Goal: Transaction & Acquisition: Book appointment/travel/reservation

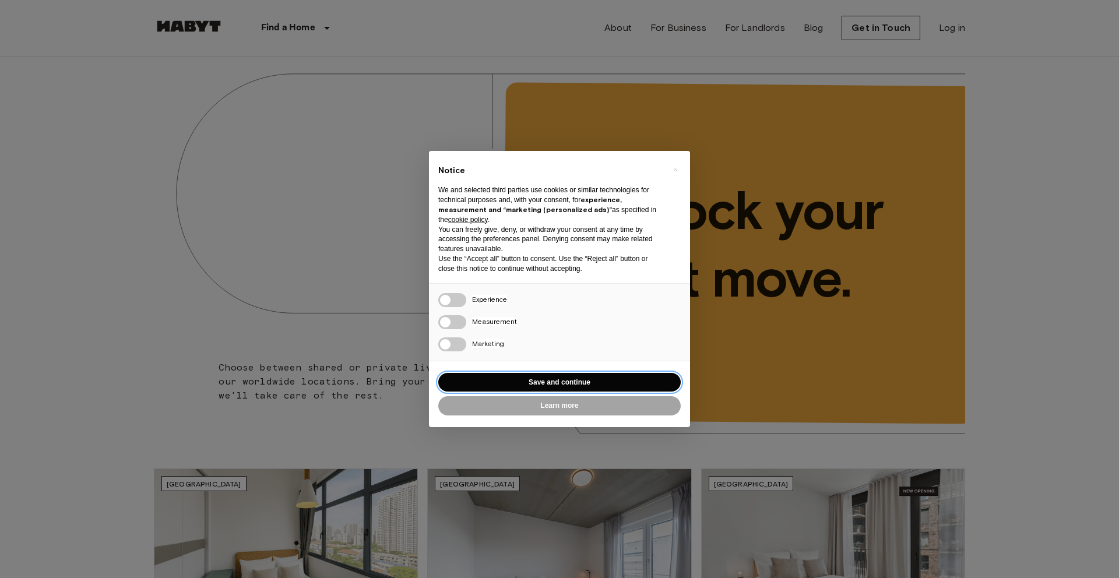
click at [583, 379] on button "Save and continue" at bounding box center [559, 382] width 242 height 19
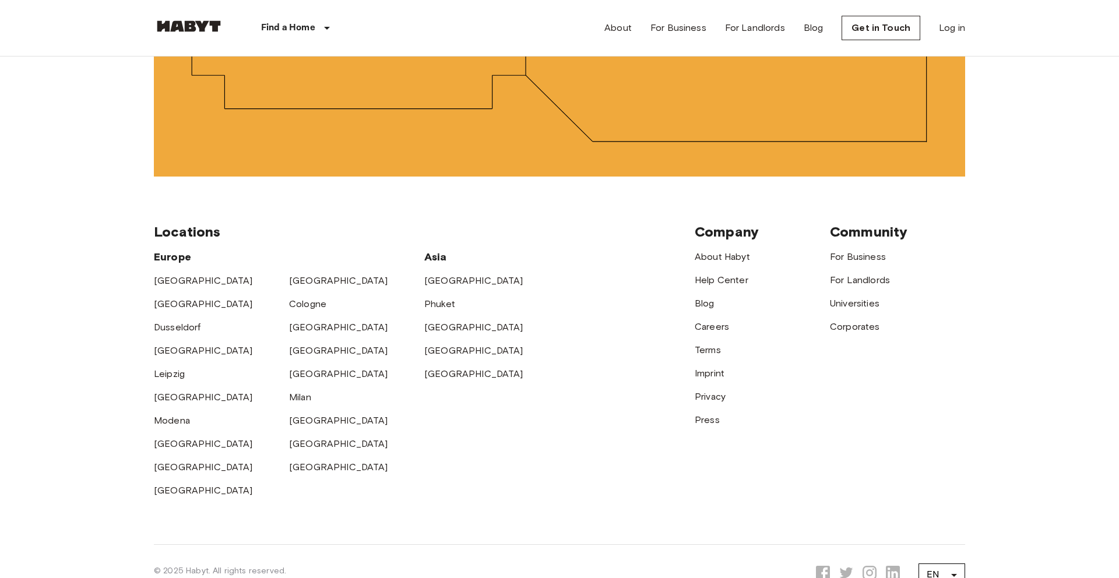
scroll to position [3003, 0]
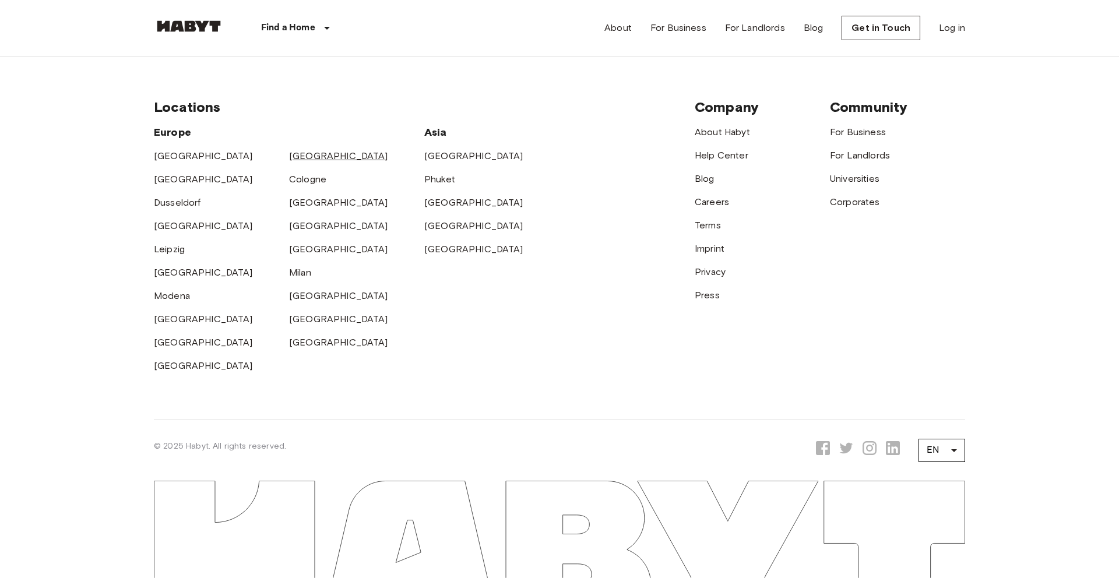
click at [298, 156] on link "[GEOGRAPHIC_DATA]" at bounding box center [338, 155] width 99 height 11
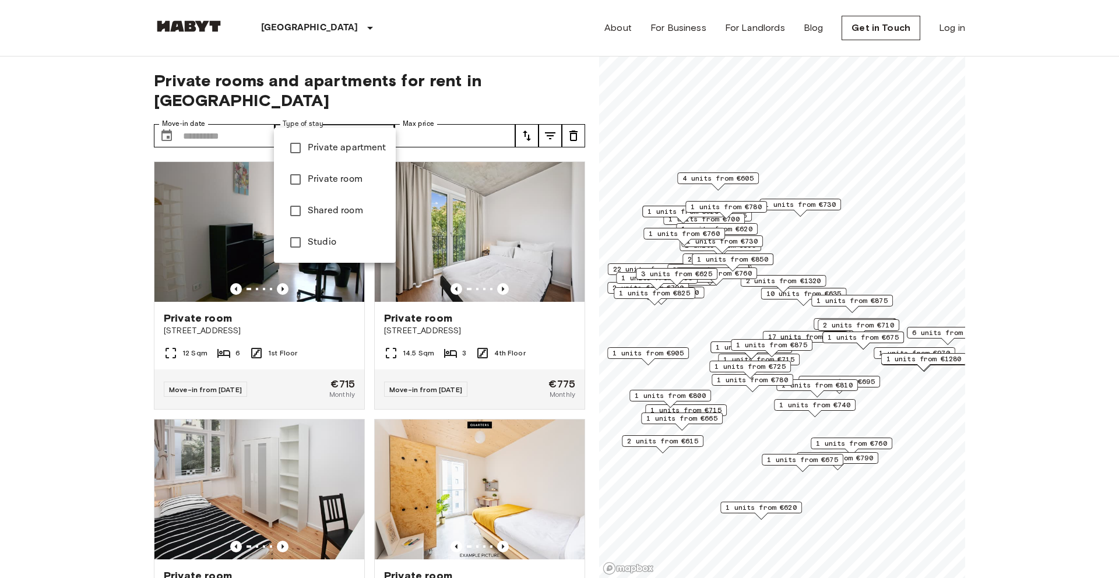
type input "**********"
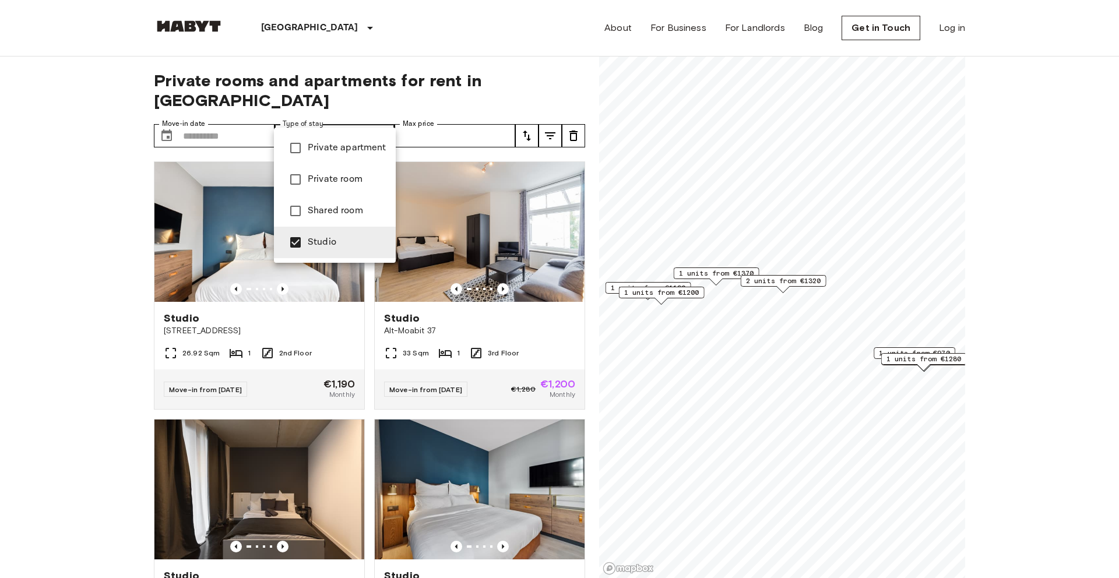
click at [139, 217] on div at bounding box center [559, 289] width 1119 height 578
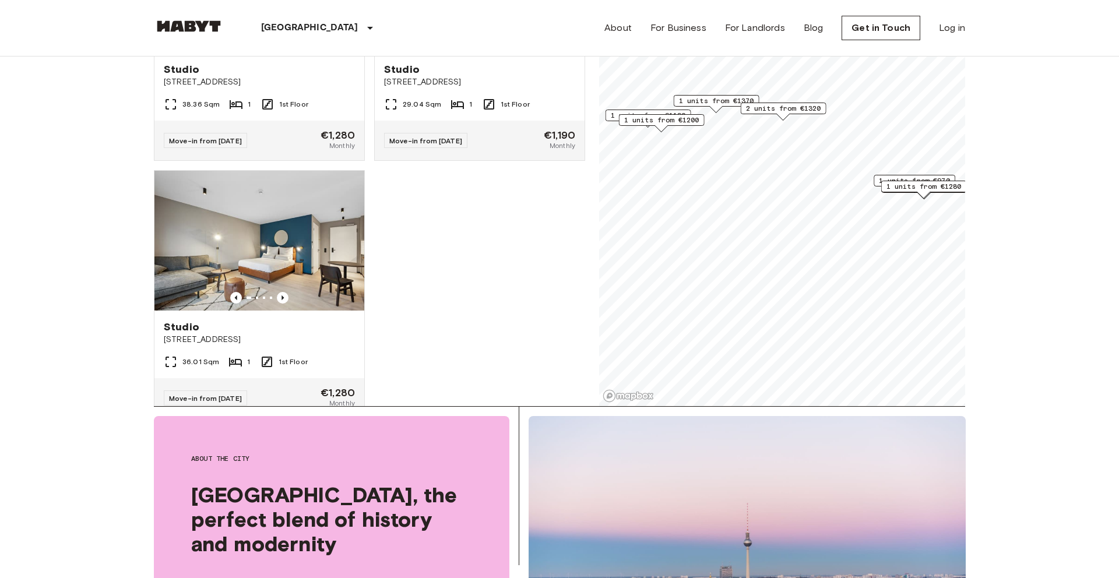
scroll to position [2411, 0]
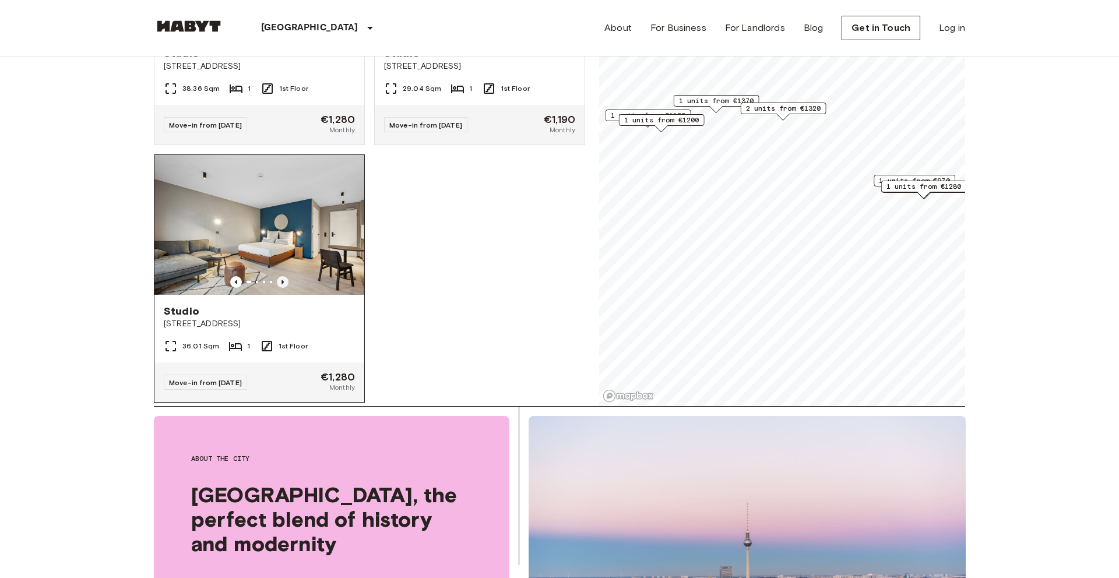
click at [285, 276] on icon "Previous image" at bounding box center [283, 282] width 12 height 12
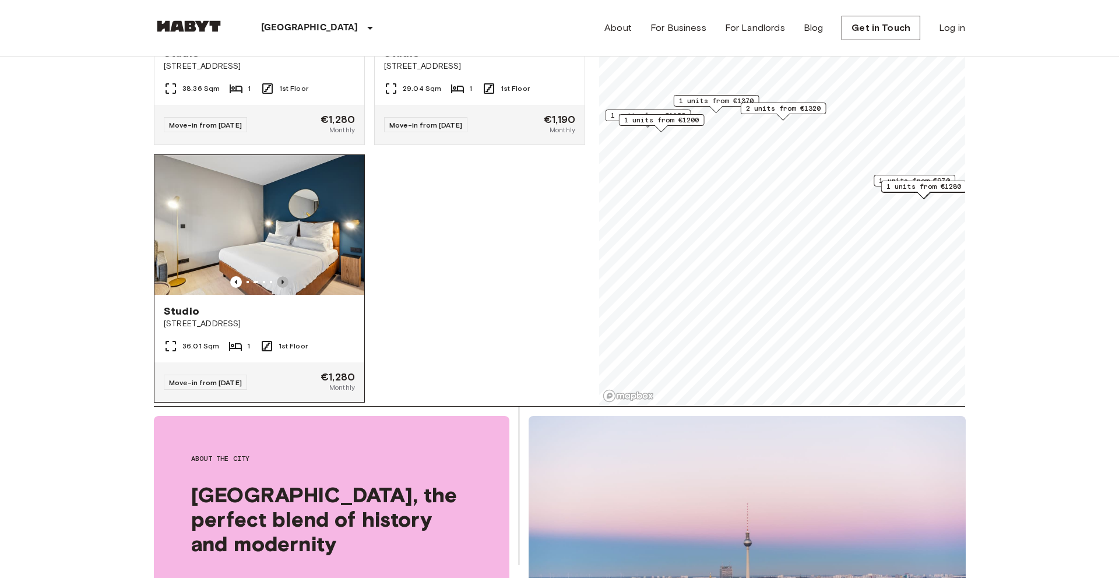
click at [284, 276] on icon "Previous image" at bounding box center [283, 282] width 12 height 12
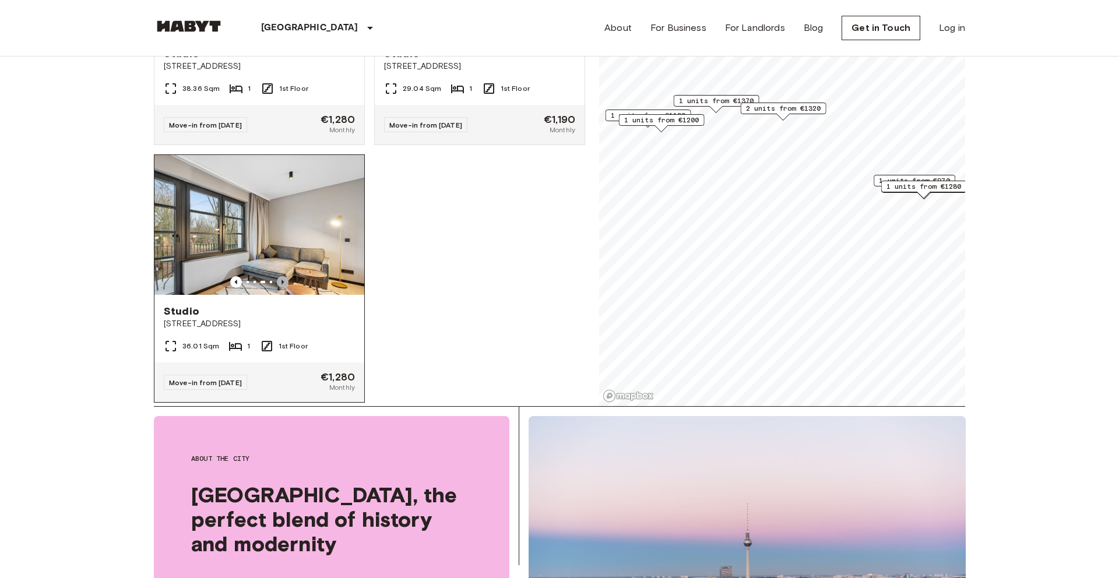
click at [284, 276] on icon "Previous image" at bounding box center [283, 282] width 12 height 12
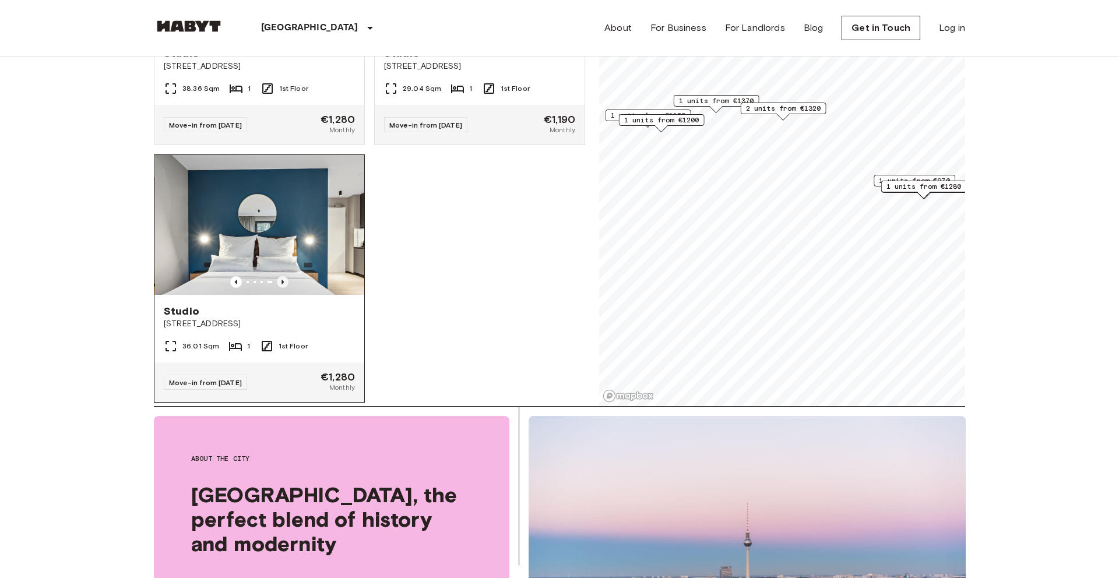
click at [284, 276] on icon "Previous image" at bounding box center [283, 282] width 12 height 12
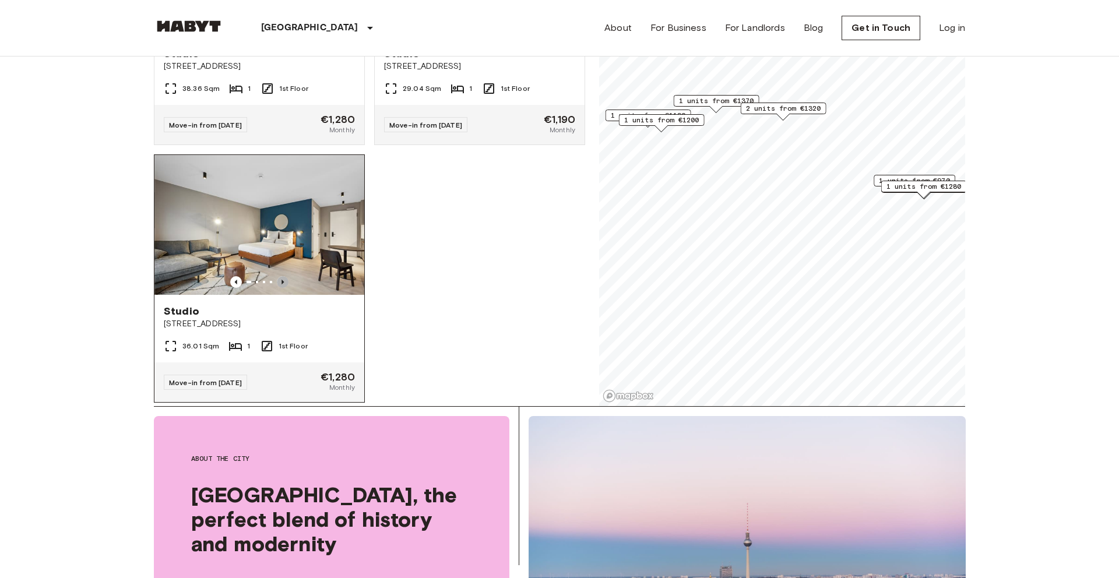
click at [284, 276] on icon "Previous image" at bounding box center [283, 282] width 12 height 12
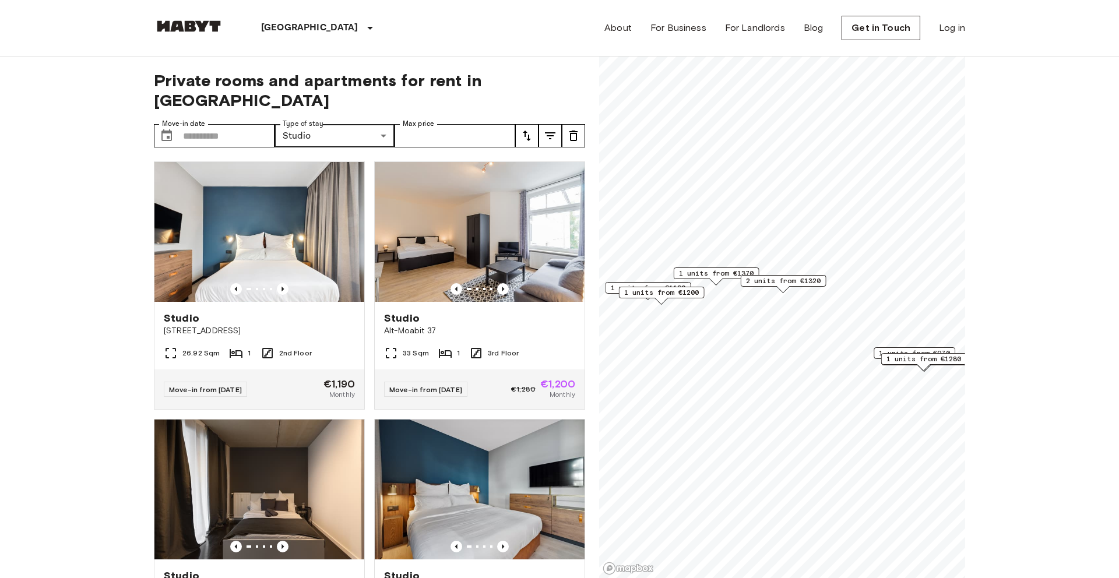
scroll to position [2, 0]
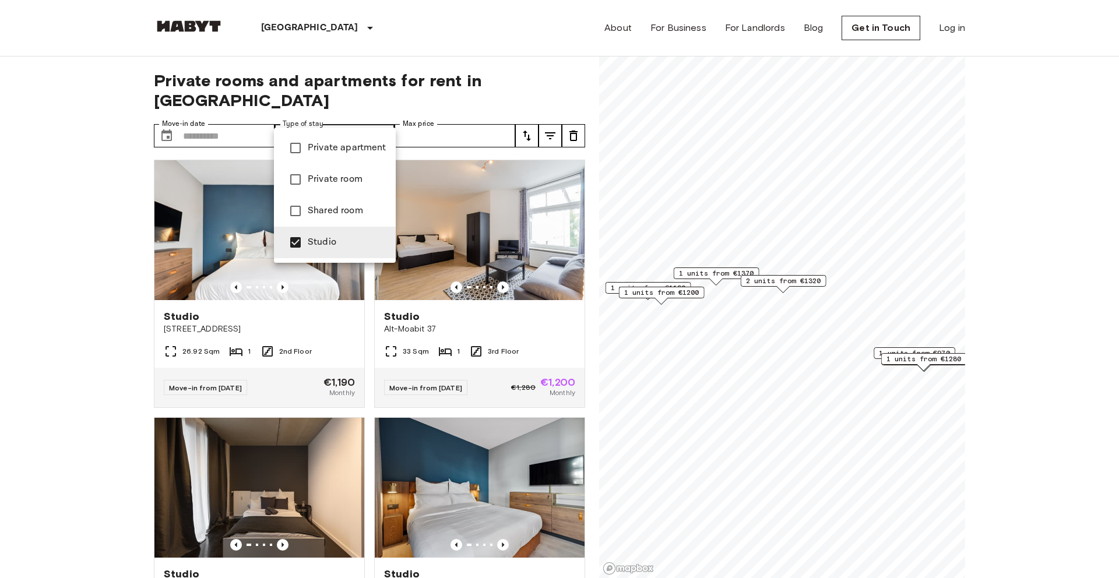
type input "**********"
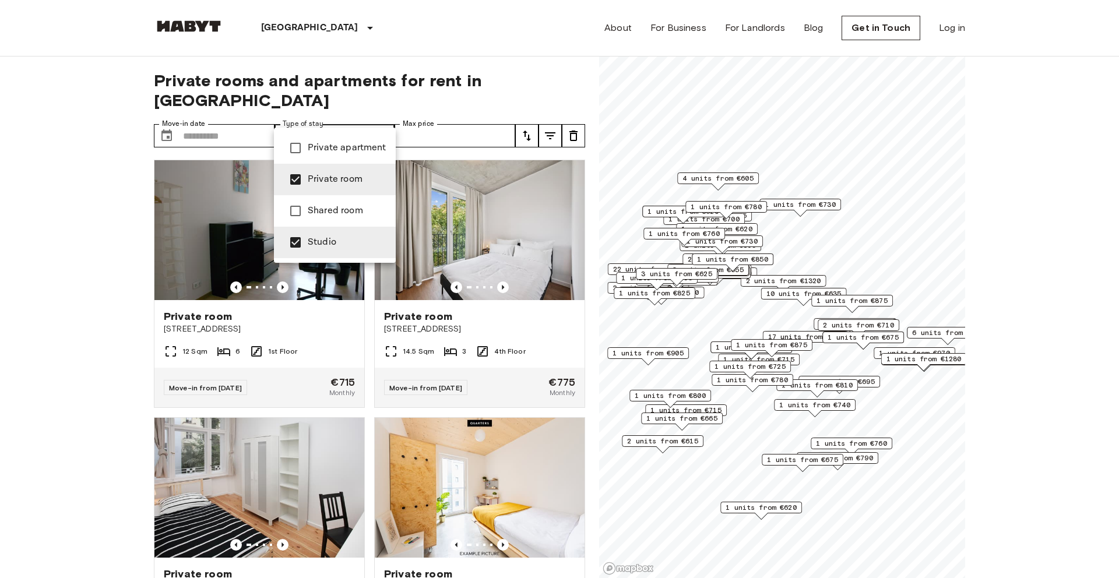
scroll to position [2578, 0]
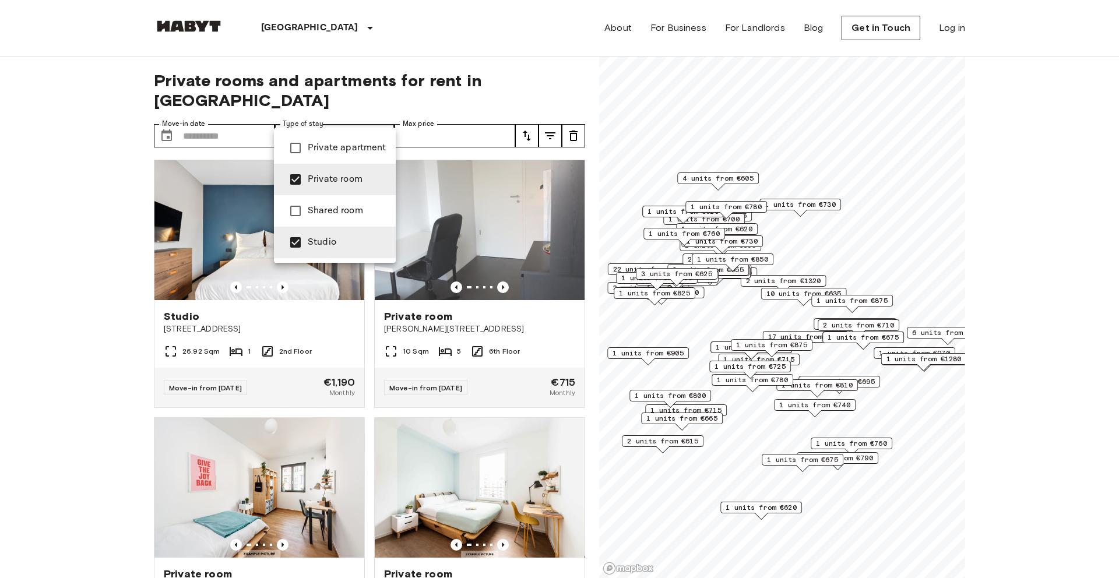
click at [50, 276] on div at bounding box center [559, 289] width 1119 height 578
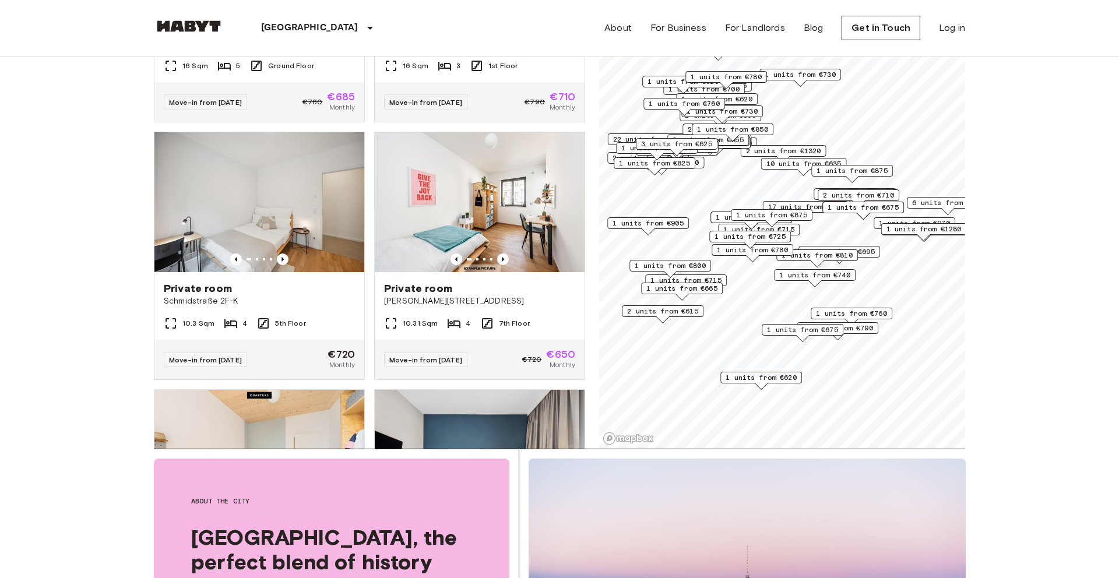
scroll to position [7888, 0]
